Goal: Task Accomplishment & Management: Complete application form

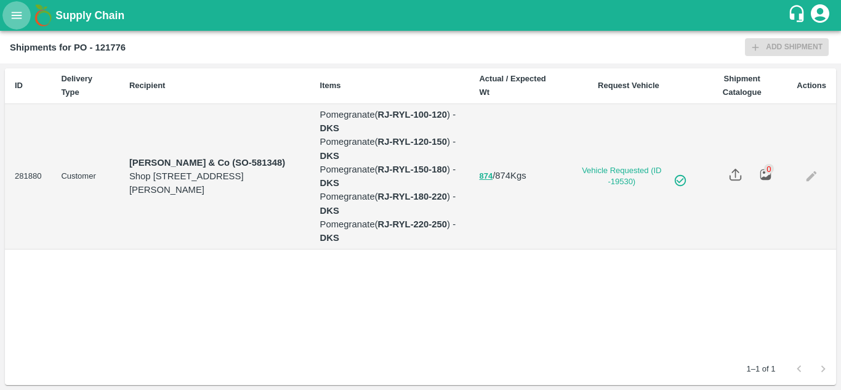
click at [10, 19] on icon "open drawer" at bounding box center [17, 16] width 14 height 14
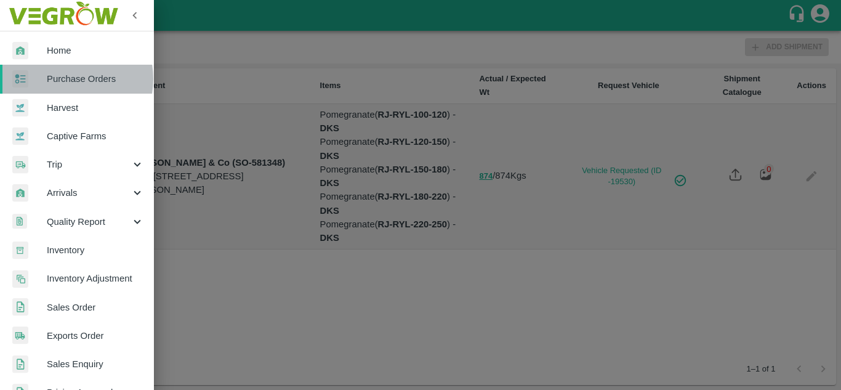
click at [68, 79] on span "Purchase Orders" at bounding box center [95, 79] width 97 height 14
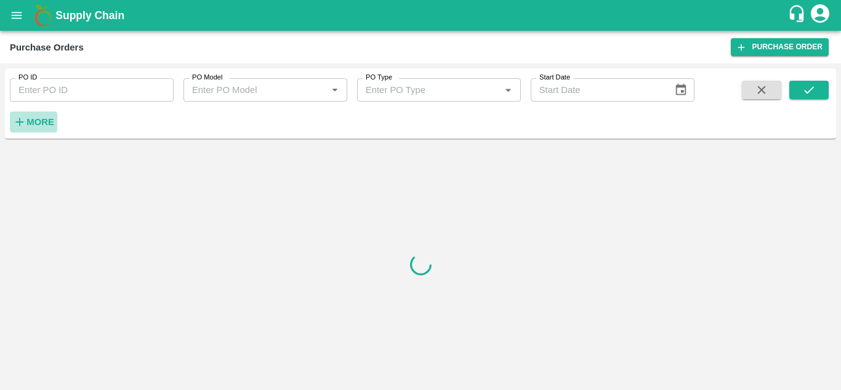
click at [39, 130] on button "More" at bounding box center [33, 121] width 47 height 21
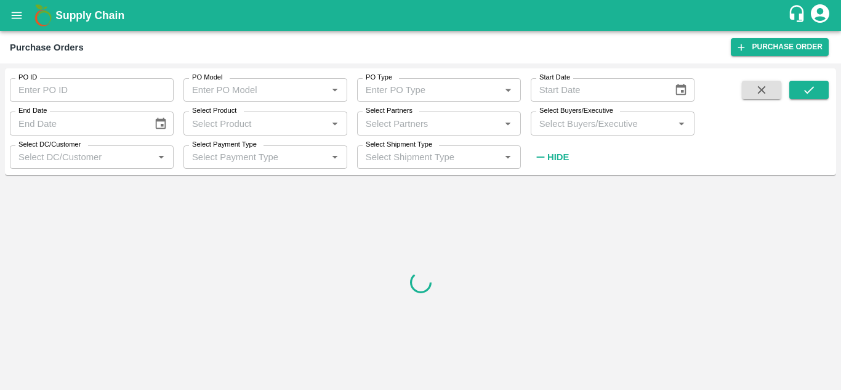
click at [542, 123] on input "Select Buyers/Executive" at bounding box center [602, 123] width 136 height 16
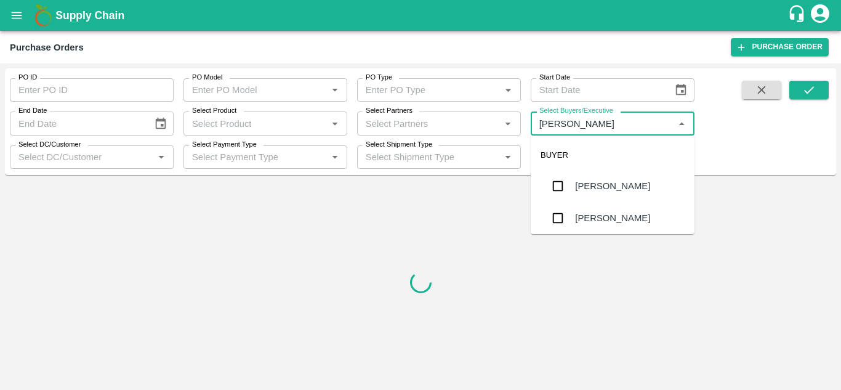
type input "Avinash"
click at [542, 223] on div "[PERSON_NAME]" at bounding box center [612, 218] width 164 height 32
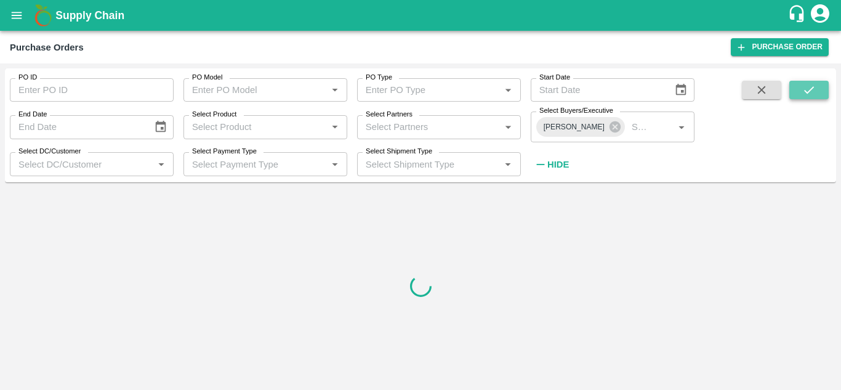
click at [807, 88] on icon "submit" at bounding box center [809, 90] width 14 height 14
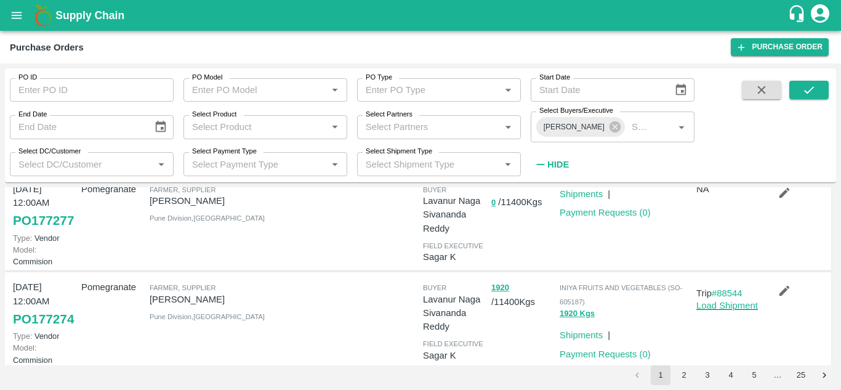
scroll to position [36, 0]
click at [809, 90] on icon "submit" at bounding box center [809, 90] width 14 height 14
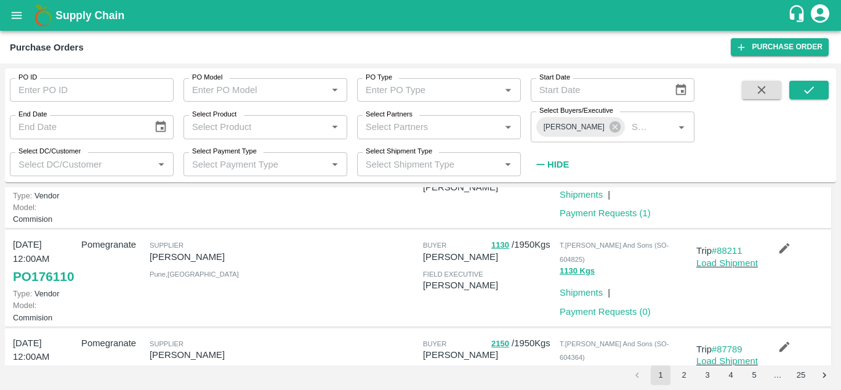
scroll to position [79, 0]
click at [18, 287] on link "PO 176110" at bounding box center [43, 276] width 61 height 22
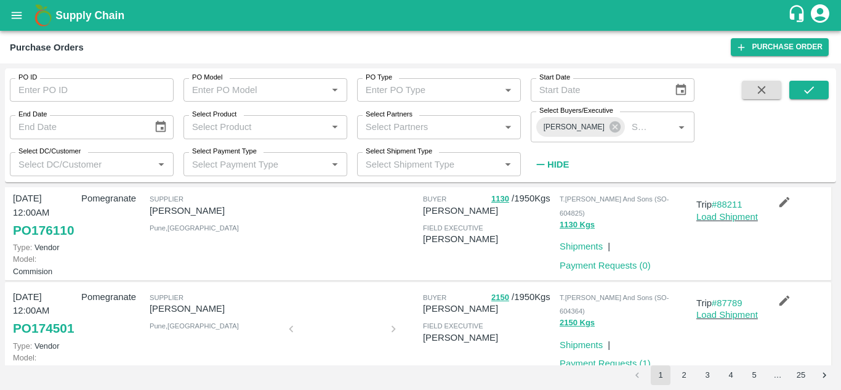
scroll to position [124, 0]
click at [572, 271] on link "Payment Requests ( 0 )" at bounding box center [604, 266] width 91 height 10
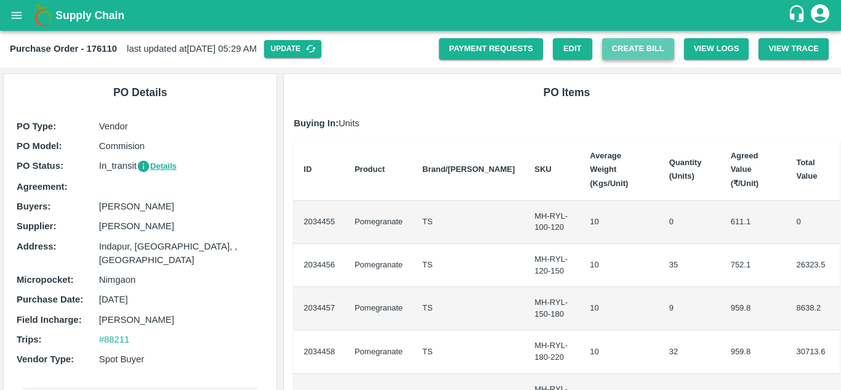
click at [635, 52] on button "Create Bill" at bounding box center [638, 49] width 72 height 22
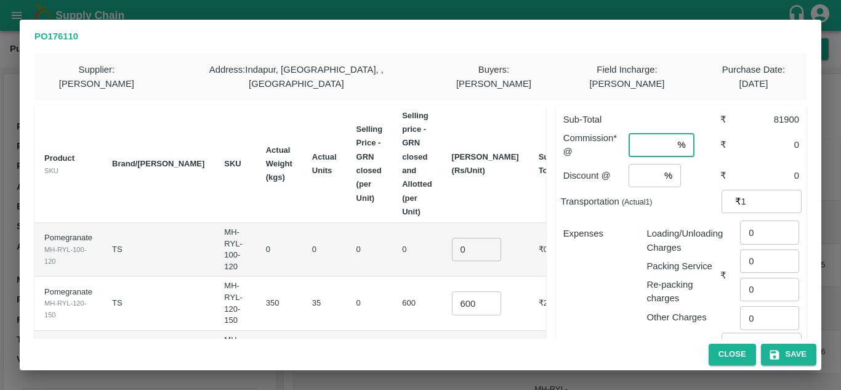
click at [647, 133] on input "number" at bounding box center [650, 144] width 44 height 23
type input "8"
click at [641, 164] on input "number" at bounding box center [643, 175] width 31 height 23
type input "2"
click at [532, 150] on th "Sub Total" at bounding box center [552, 164] width 47 height 118
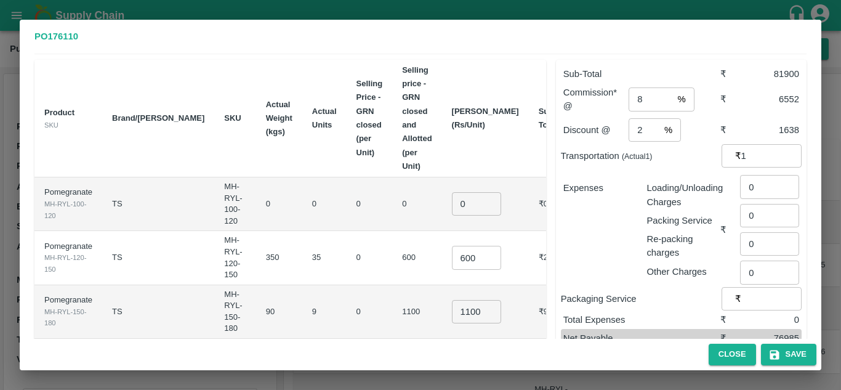
scroll to position [47, 0]
click at [747, 143] on input "1" at bounding box center [771, 154] width 60 height 23
type input "11040"
click at [686, 212] on p "Packing Service" at bounding box center [683, 219] width 74 height 14
click at [758, 177] on input "0" at bounding box center [769, 185] width 59 height 23
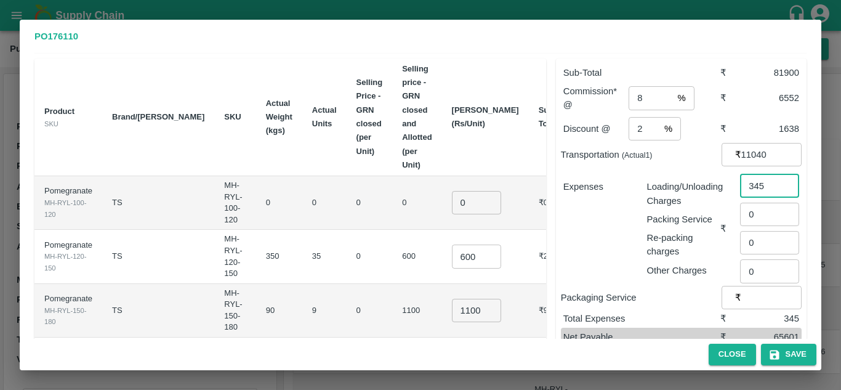
type input "345"
click at [572, 238] on div "Expenses" at bounding box center [595, 223] width 84 height 107
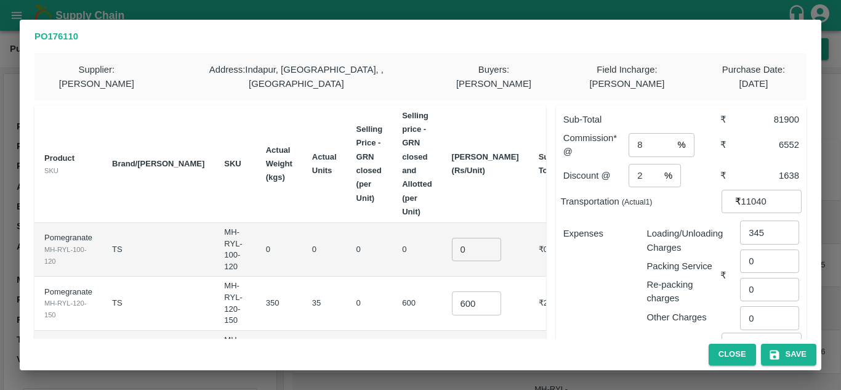
scroll to position [49, 0]
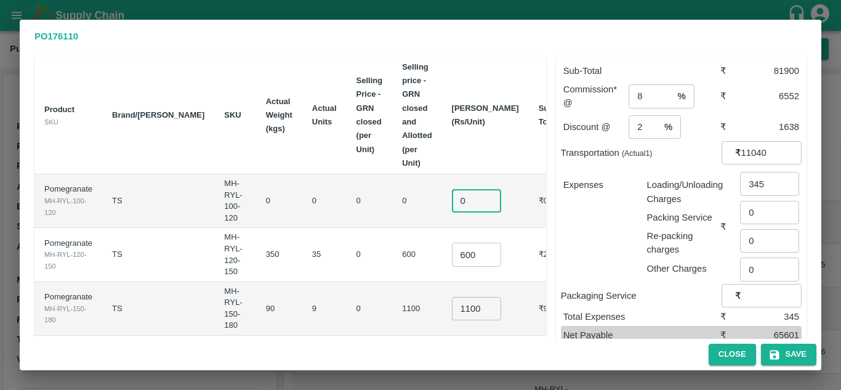
click at [454, 189] on input "0" at bounding box center [476, 200] width 49 height 23
type input "0.1"
click at [463, 242] on input "600" at bounding box center [476, 253] width 49 height 23
click at [346, 231] on td "0" at bounding box center [369, 255] width 46 height 54
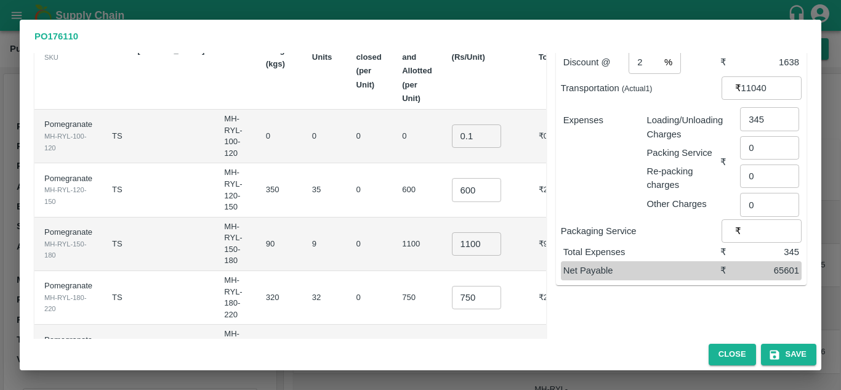
scroll to position [117, 0]
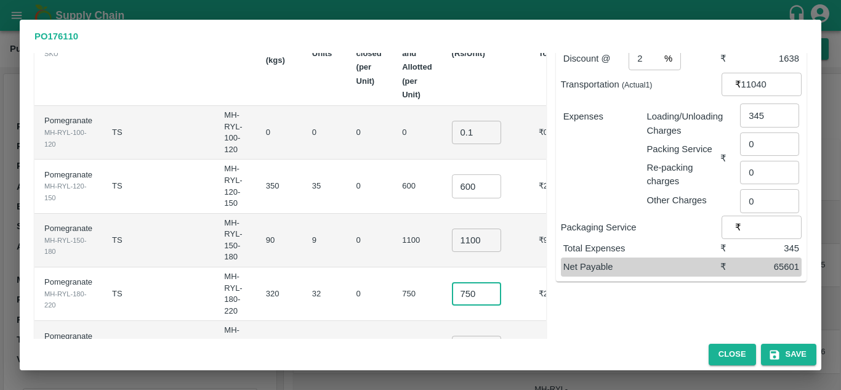
click at [460, 282] on input "750" at bounding box center [476, 293] width 49 height 23
type input "800"
click at [346, 267] on td "0" at bounding box center [369, 294] width 46 height 54
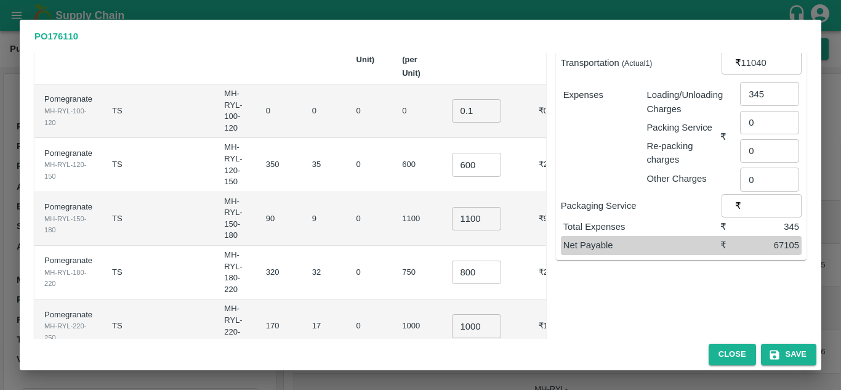
scroll to position [188, 0]
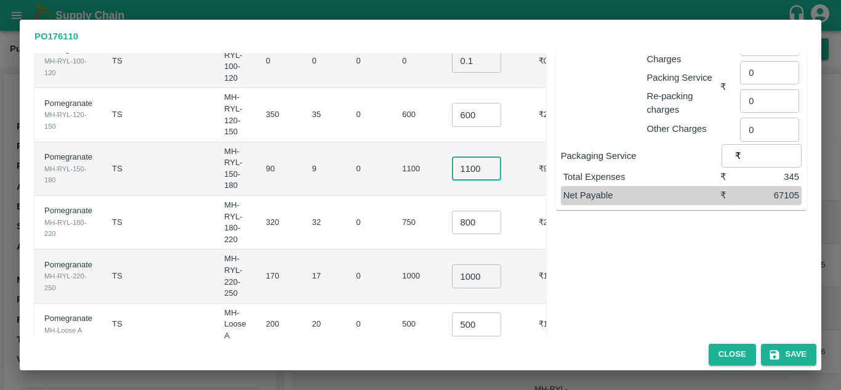
click at [459, 157] on input "1100" at bounding box center [476, 168] width 49 height 23
type input "1200"
click at [348, 148] on td "0" at bounding box center [369, 169] width 46 height 54
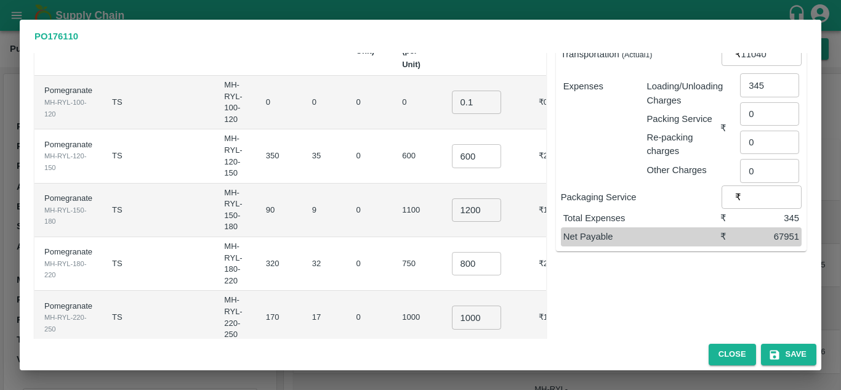
scroll to position [146, 0]
drag, startPoint x: 527, startPoint y: 389, endPoint x: 514, endPoint y: 359, distance: 32.6
click at [514, 359] on div "Close Save" at bounding box center [420, 353] width 801 height 31
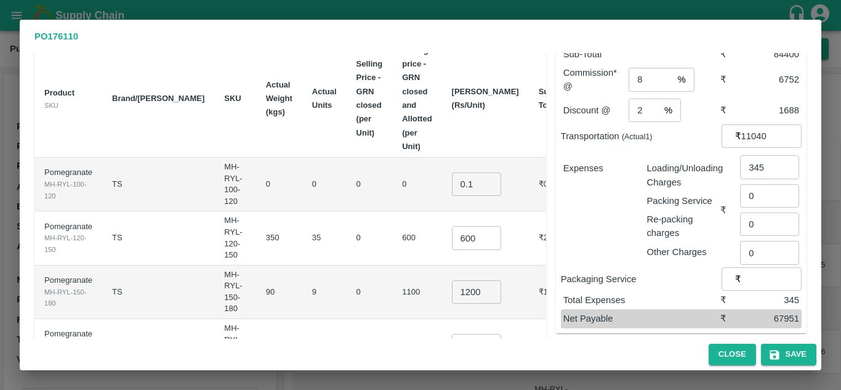
scroll to position [66, 0]
click at [770, 124] on input "11040" at bounding box center [771, 135] width 60 height 23
type input "11040"
click at [641, 216] on div "Re-packing charges" at bounding box center [680, 223] width 79 height 33
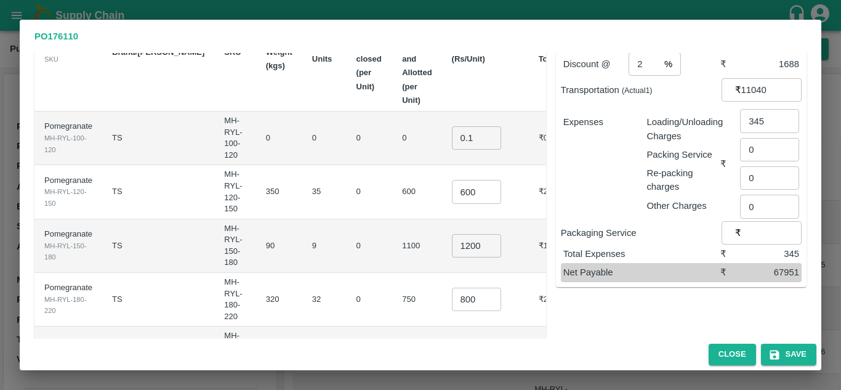
scroll to position [188, 0]
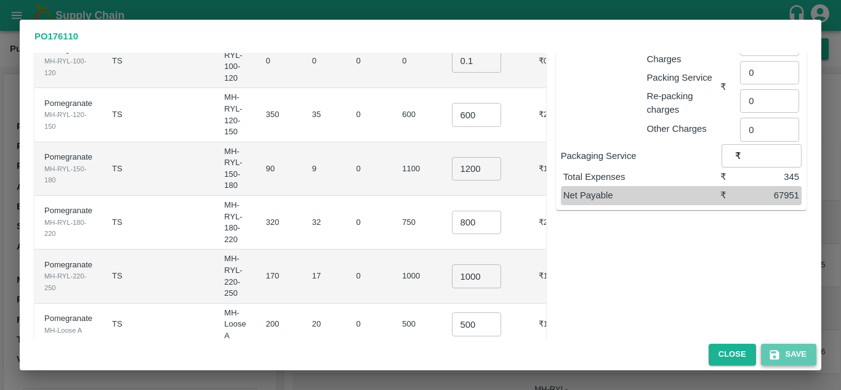
click at [791, 356] on button "Save" at bounding box center [788, 354] width 55 height 22
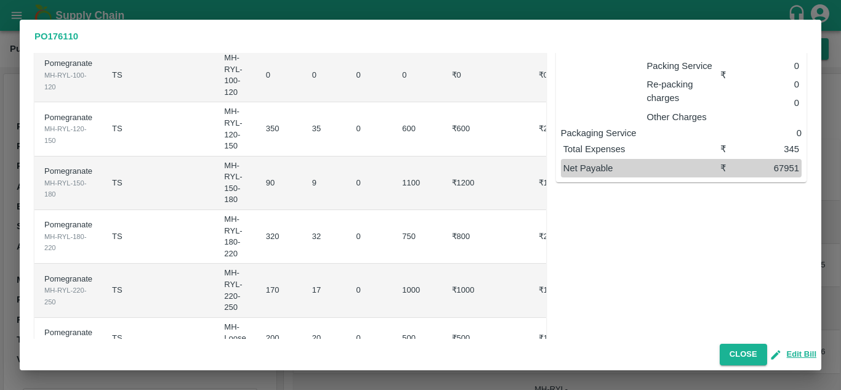
scroll to position [0, 0]
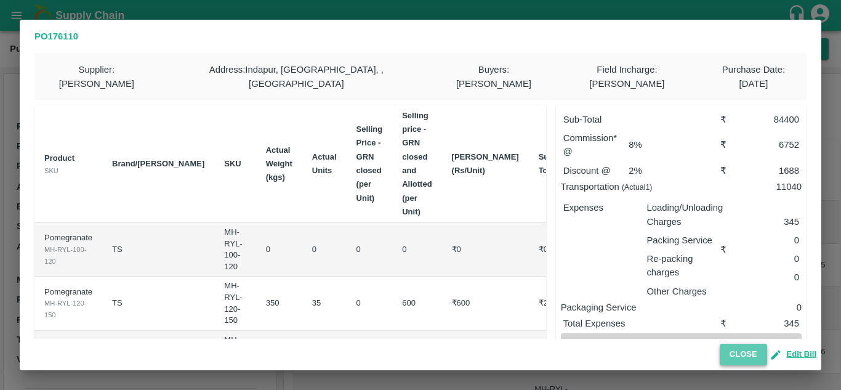
click at [737, 354] on button "Close" at bounding box center [742, 354] width 47 height 22
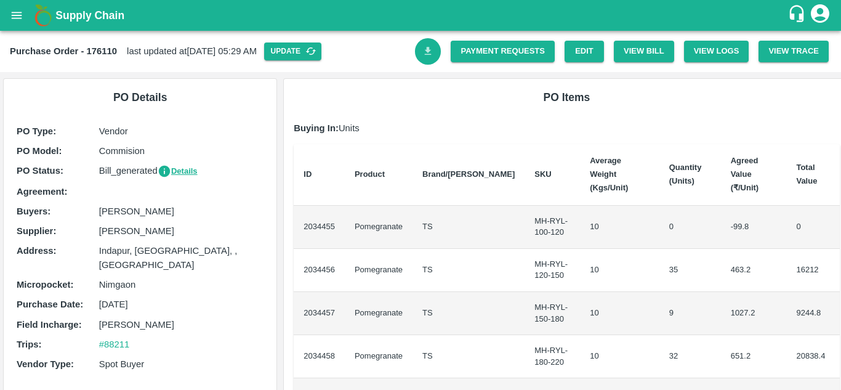
click at [418, 49] on link "Download Bill" at bounding box center [428, 51] width 26 height 26
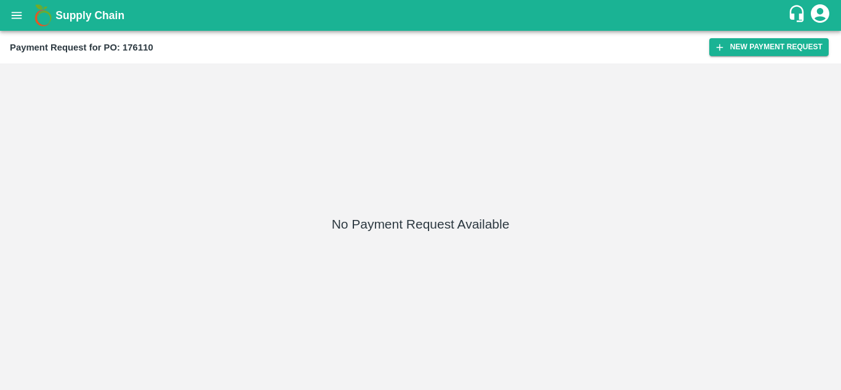
click at [809, 37] on div "Payment Request for PO: 176110 New Payment Request" at bounding box center [420, 47] width 841 height 33
click at [791, 51] on button "New Payment Request" at bounding box center [768, 47] width 119 height 18
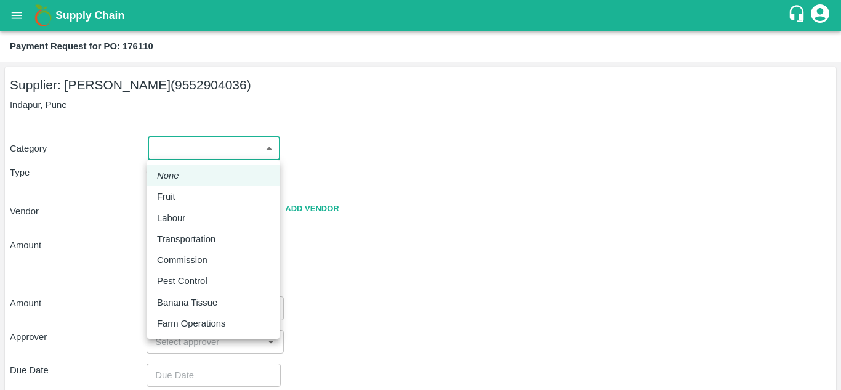
click at [186, 157] on body "Supply Chain Payment Request for PO: 176110 Supplier: SHIVAJI RAJARAM AVACHAR (…" at bounding box center [420, 195] width 841 height 390
click at [183, 188] on li "Fruit" at bounding box center [213, 196] width 132 height 21
type input "1"
type input "SHIVAJI RAJARAM AVACHAR - 9552904036(Supplier)"
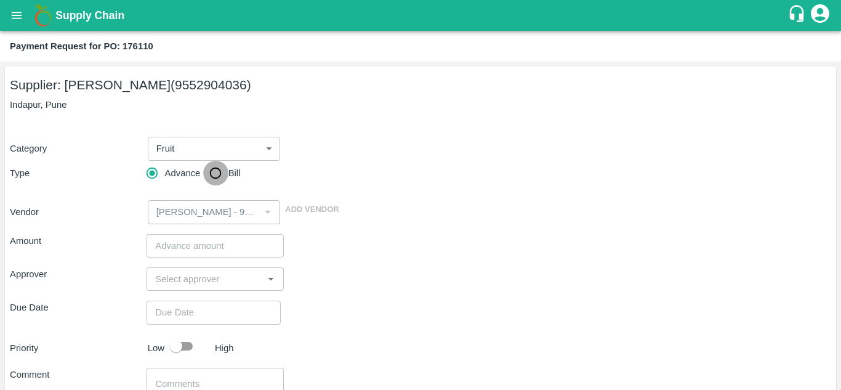
click at [217, 172] on input "Bill" at bounding box center [215, 173] width 25 height 25
radio input "true"
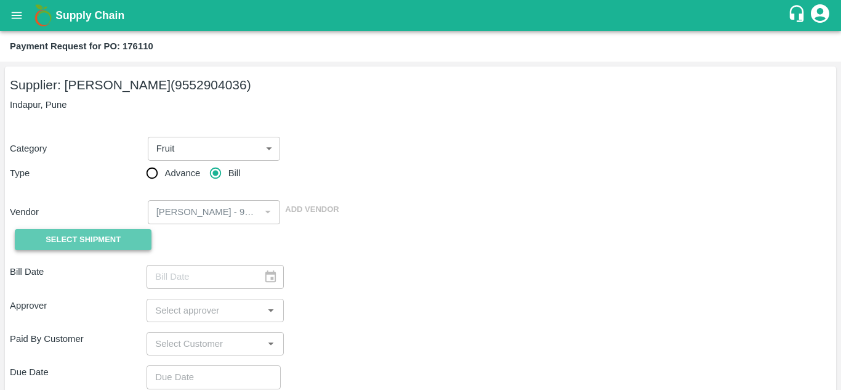
click at [116, 244] on span "Select Shipment" at bounding box center [83, 240] width 75 height 14
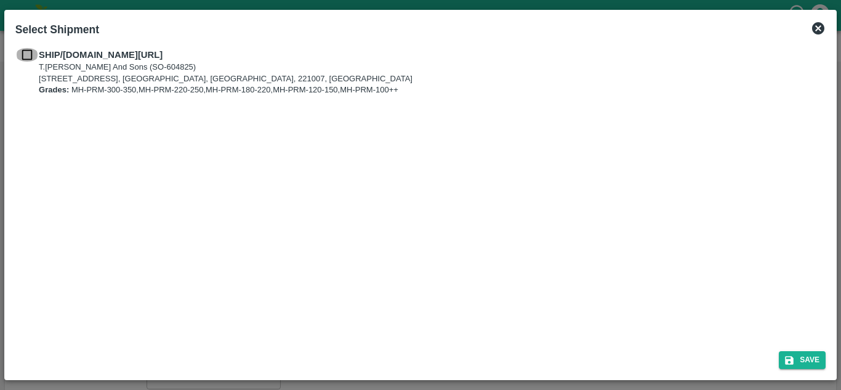
click at [27, 56] on input "checkbox" at bounding box center [26, 55] width 23 height 14
checkbox input "true"
click at [808, 358] on button "Save" at bounding box center [801, 360] width 47 height 18
type input "13/09/2025"
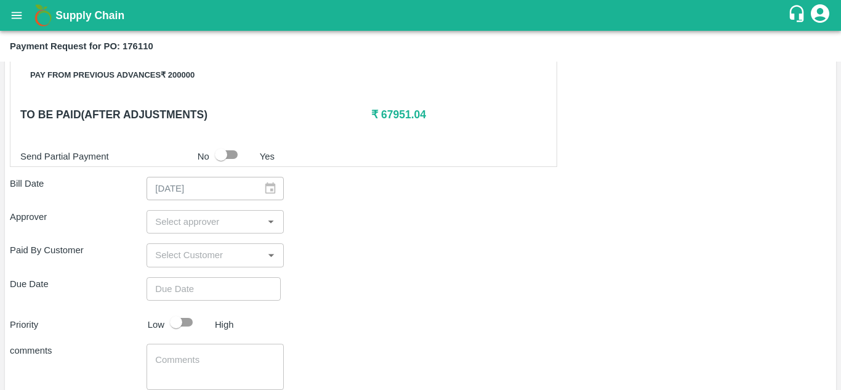
scroll to position [370, 0]
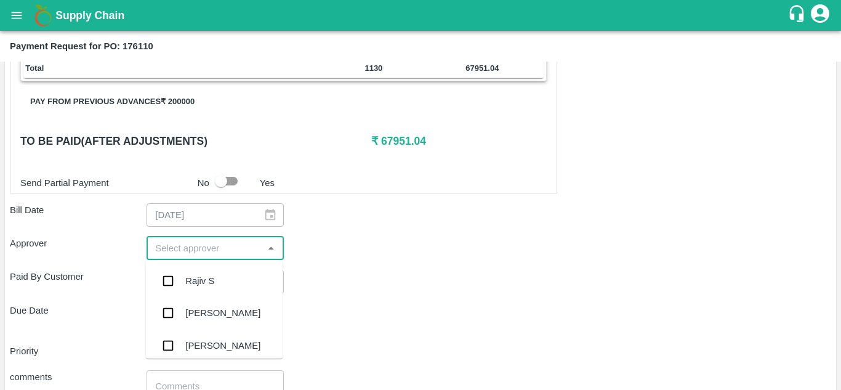
click at [175, 254] on input "input" at bounding box center [204, 248] width 109 height 16
type input "Mukul"
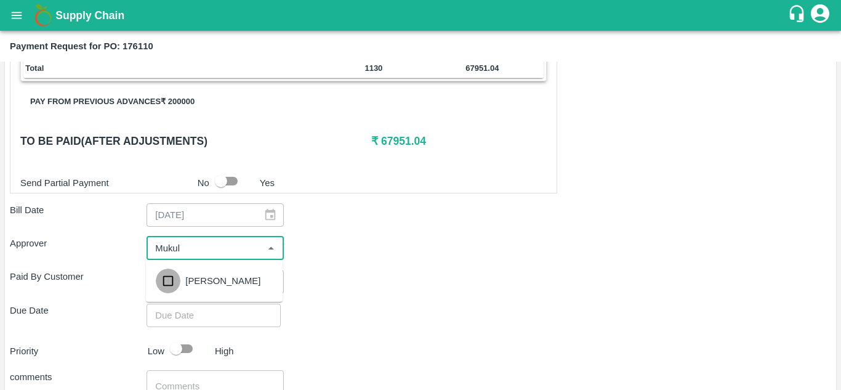
click at [172, 274] on input "checkbox" at bounding box center [168, 280] width 25 height 25
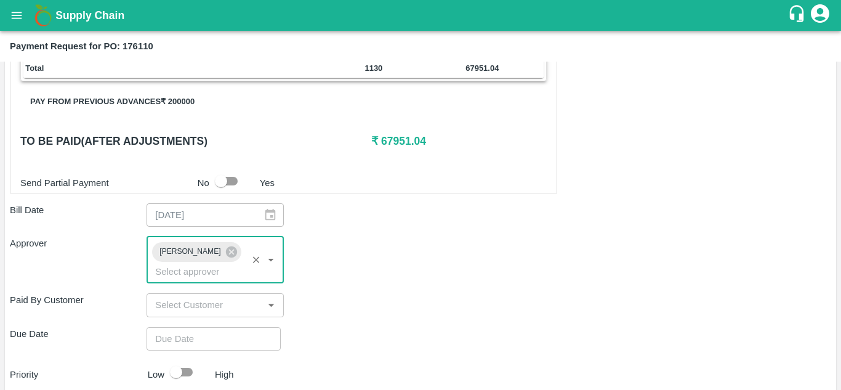
scroll to position [446, 0]
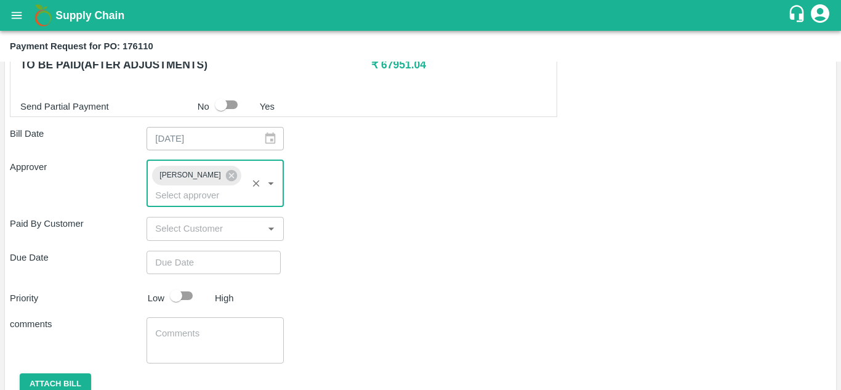
type input "DD/MM/YYYY hh:mm aa"
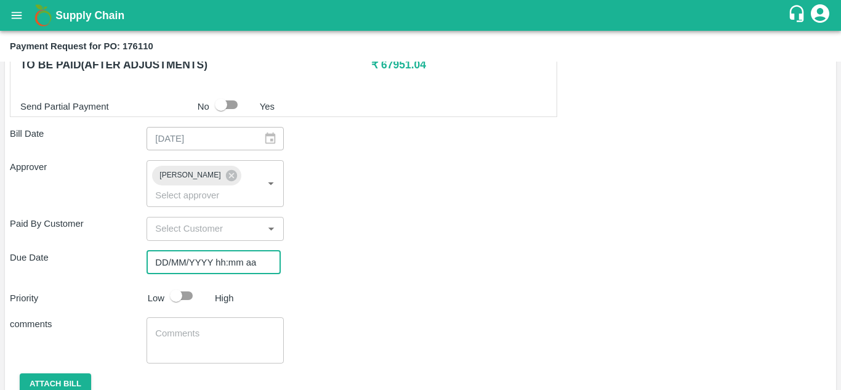
click at [161, 266] on input "DD/MM/YYYY hh:mm aa" at bounding box center [209, 261] width 126 height 23
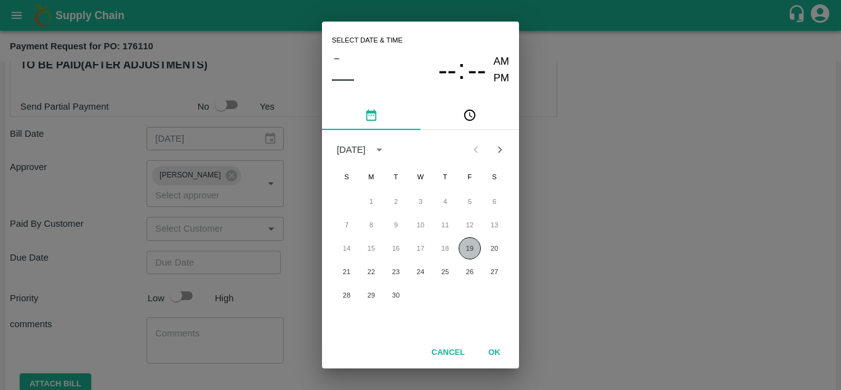
click at [468, 243] on button "19" at bounding box center [469, 248] width 22 height 22
type input "19/09/2025 12:00 AM"
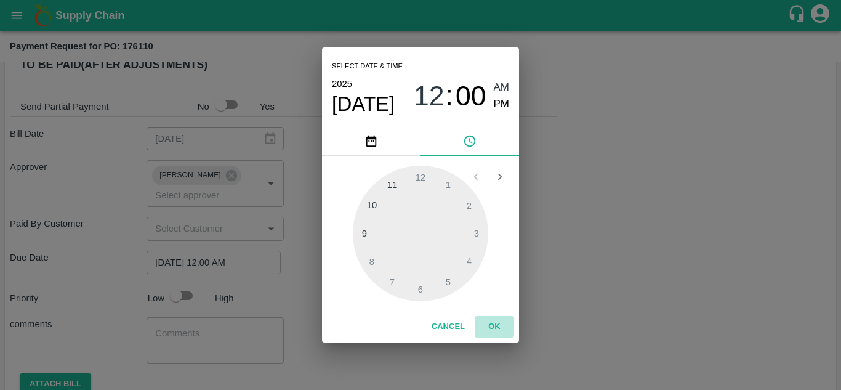
click at [496, 324] on button "OK" at bounding box center [493, 327] width 39 height 22
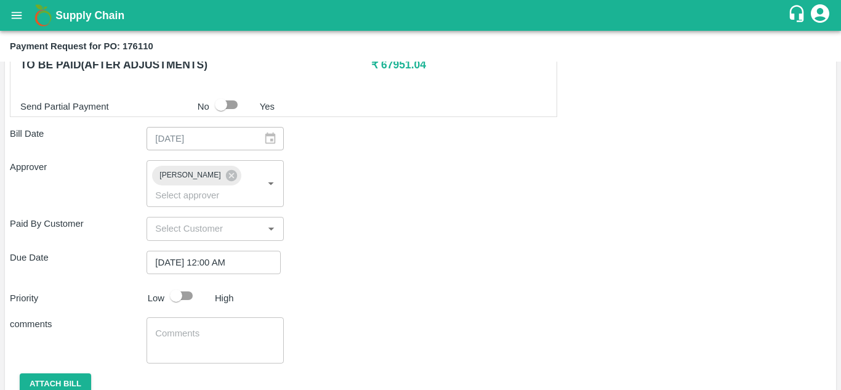
click at [360, 270] on div "Due Date 19/09/2025 12:00 AM ​" at bounding box center [420, 261] width 821 height 23
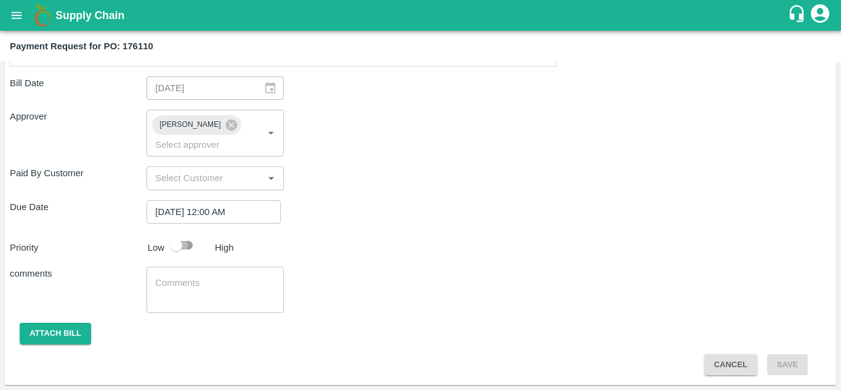
click at [180, 244] on input "checkbox" at bounding box center [176, 244] width 70 height 23
checkbox input "true"
click at [52, 326] on button "Attach bill" at bounding box center [55, 333] width 71 height 22
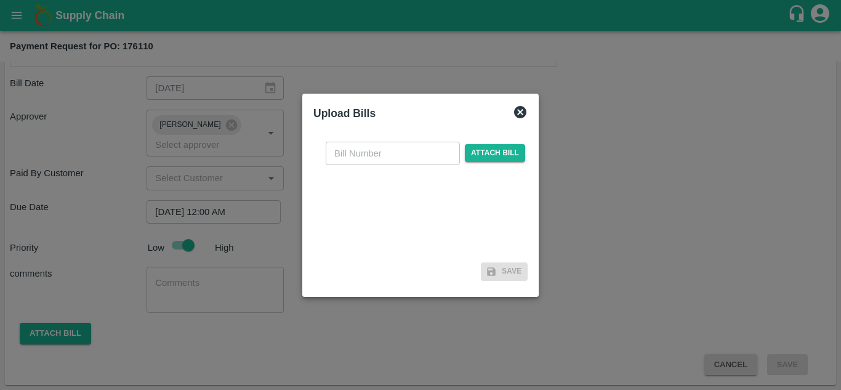
click at [396, 142] on input "text" at bounding box center [393, 153] width 134 height 23
type input "176110"
click at [476, 156] on span "Attach bill" at bounding box center [495, 153] width 60 height 18
click at [0, 0] on input "Attach bill" at bounding box center [0, 0] width 0 height 0
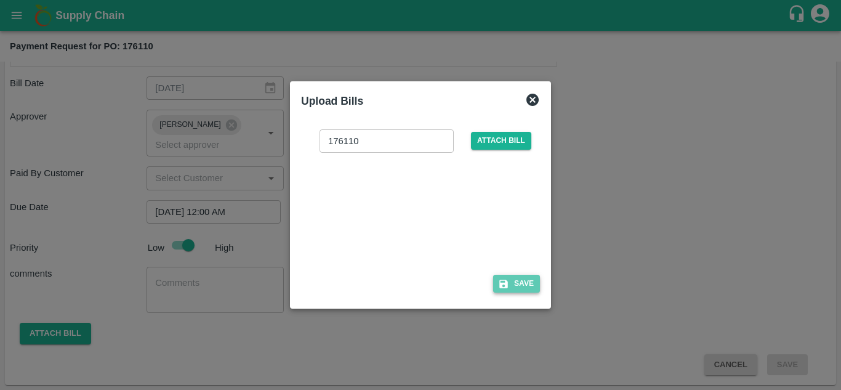
click at [521, 284] on button "Save" at bounding box center [516, 283] width 47 height 18
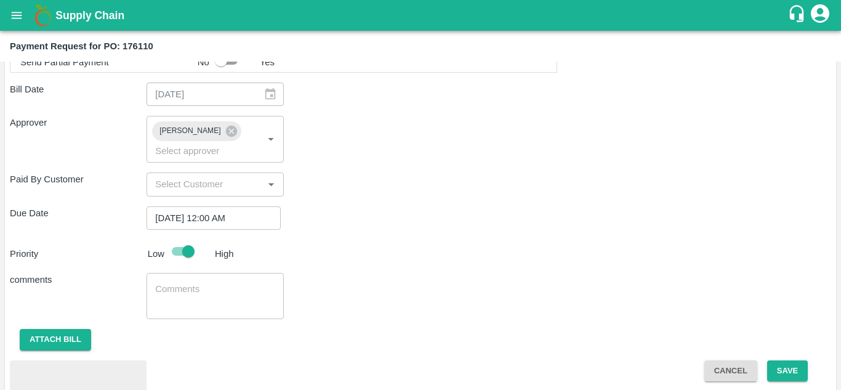
scroll to position [562, 0]
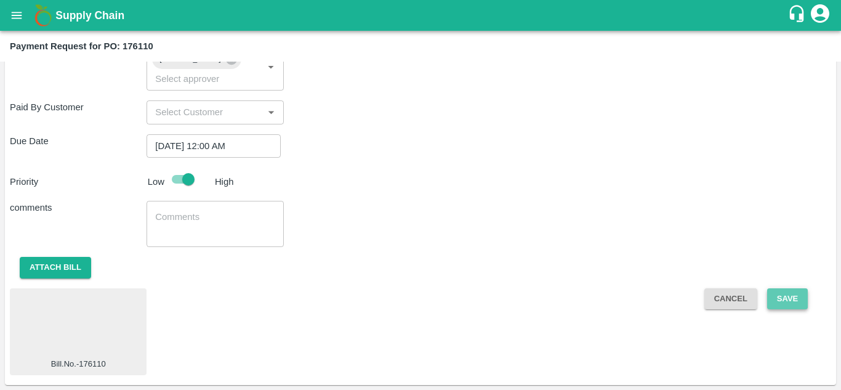
click at [791, 306] on button "Save" at bounding box center [787, 299] width 41 height 22
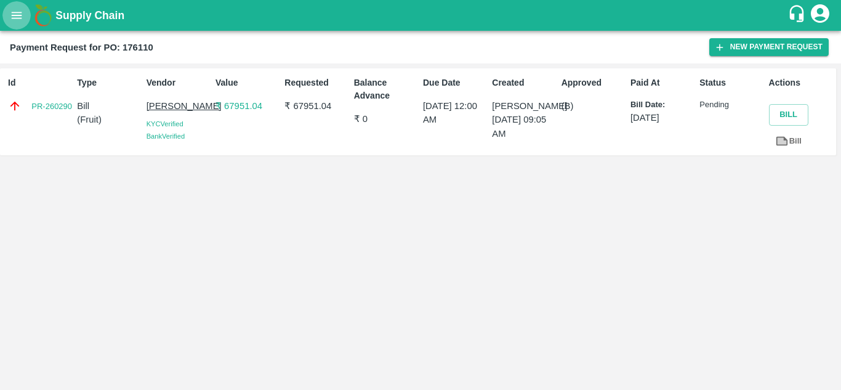
click at [16, 16] on icon "open drawer" at bounding box center [17, 16] width 14 height 14
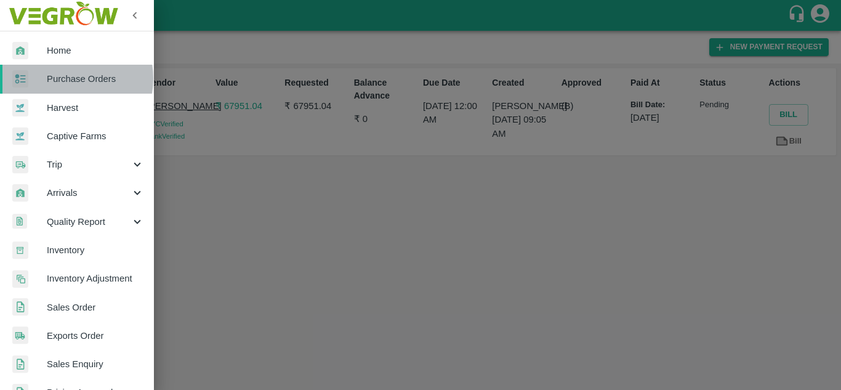
click at [71, 78] on span "Purchase Orders" at bounding box center [95, 79] width 97 height 14
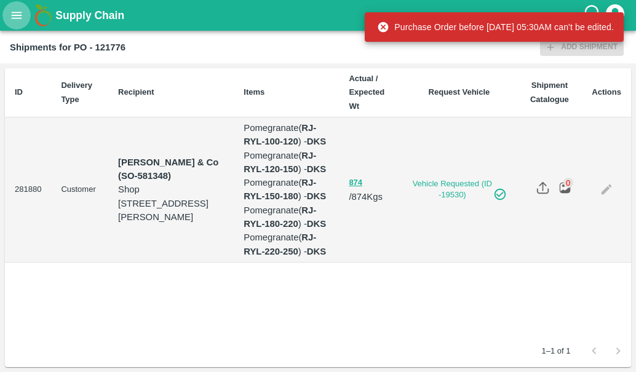
click at [12, 26] on button "open drawer" at bounding box center [16, 15] width 28 height 28
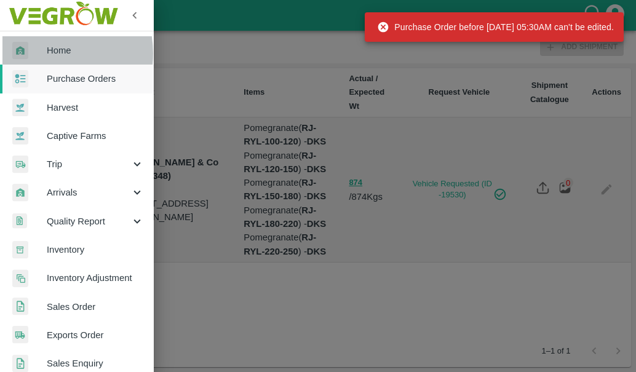
click at [42, 54] on div at bounding box center [29, 51] width 34 height 18
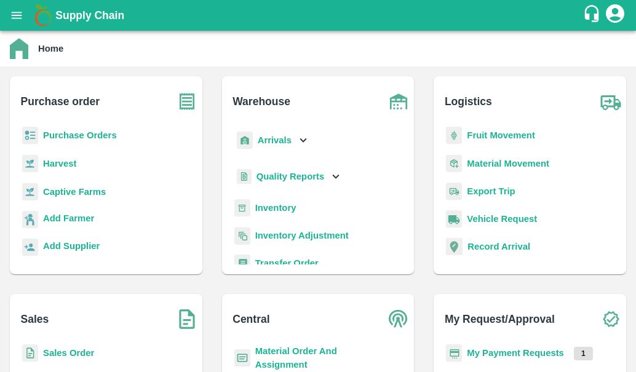
scroll to position [130, 0]
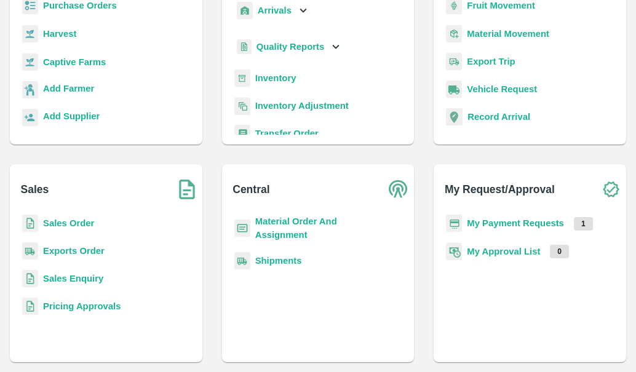
click at [494, 221] on b "My Payment Requests" at bounding box center [515, 223] width 97 height 10
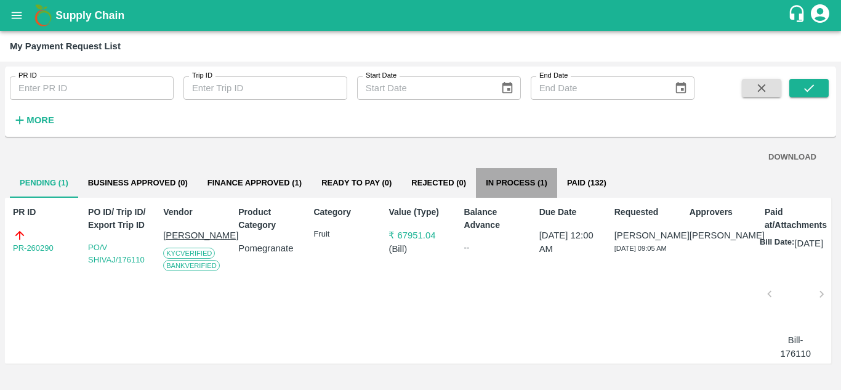
click at [521, 185] on button "In Process (1)" at bounding box center [516, 183] width 81 height 30
